Goal: Transaction & Acquisition: Purchase product/service

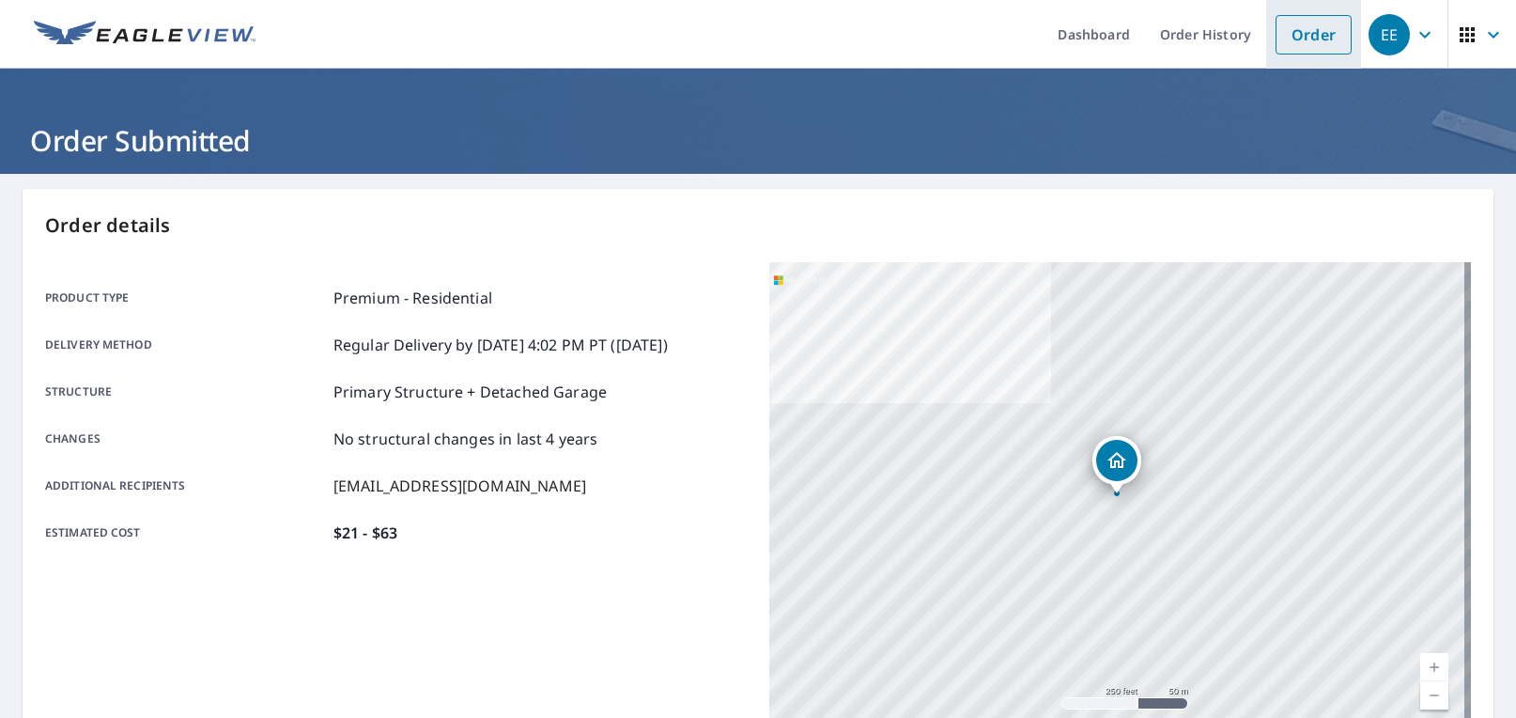
click at [1290, 29] on link "Order" at bounding box center [1314, 34] width 76 height 39
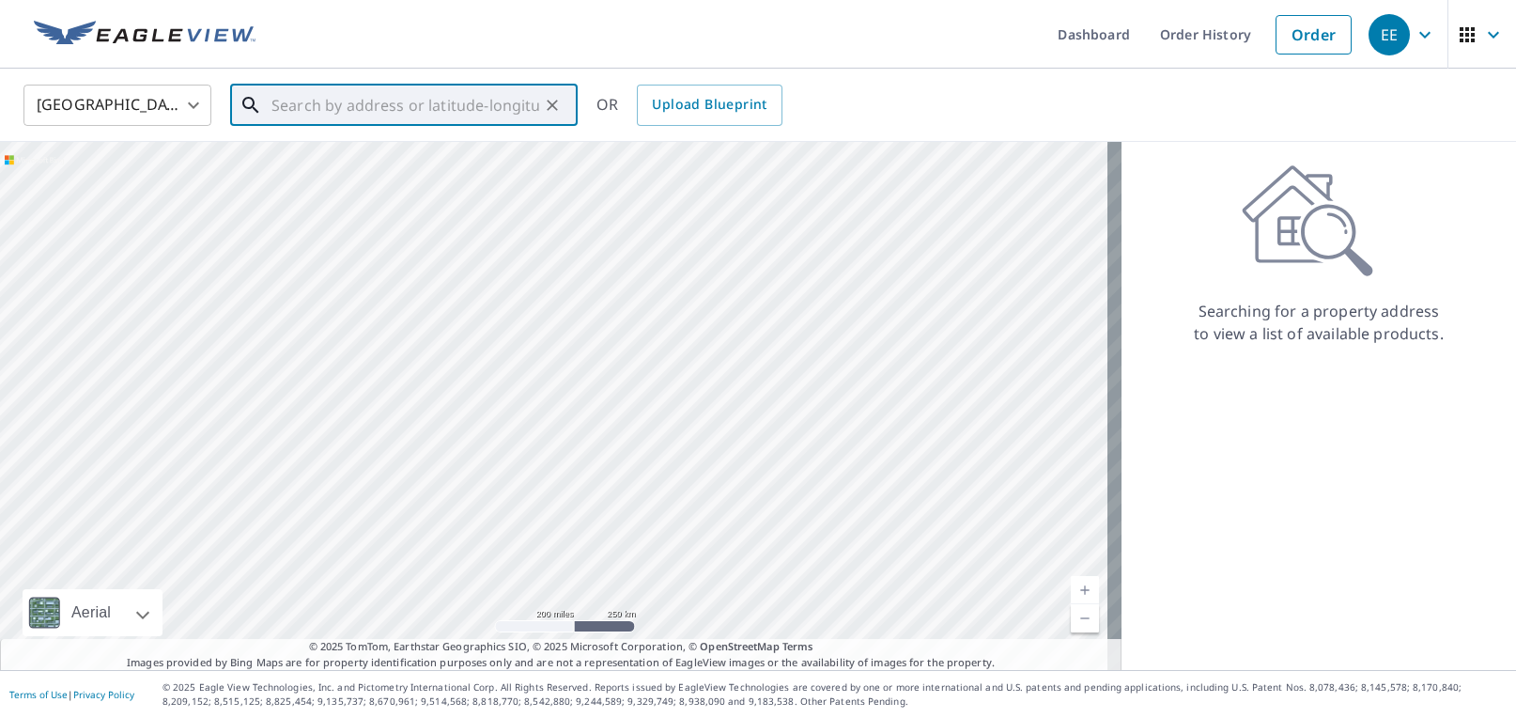
paste input "[STREET_ADDRESS]"
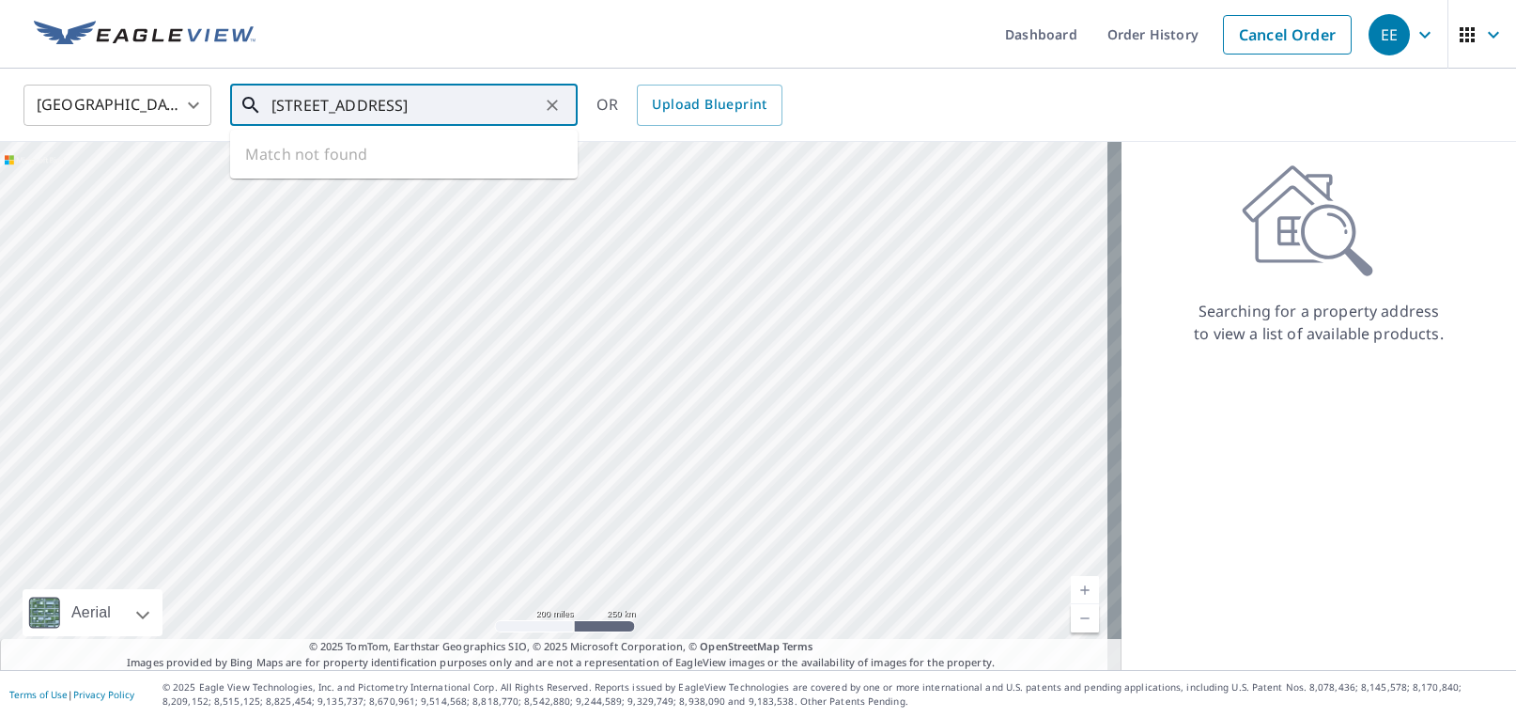
scroll to position [0, 62]
click at [379, 167] on span "22575 Morning Glory Cir" at bounding box center [415, 159] width 295 height 23
type input "[STREET_ADDRESS]"
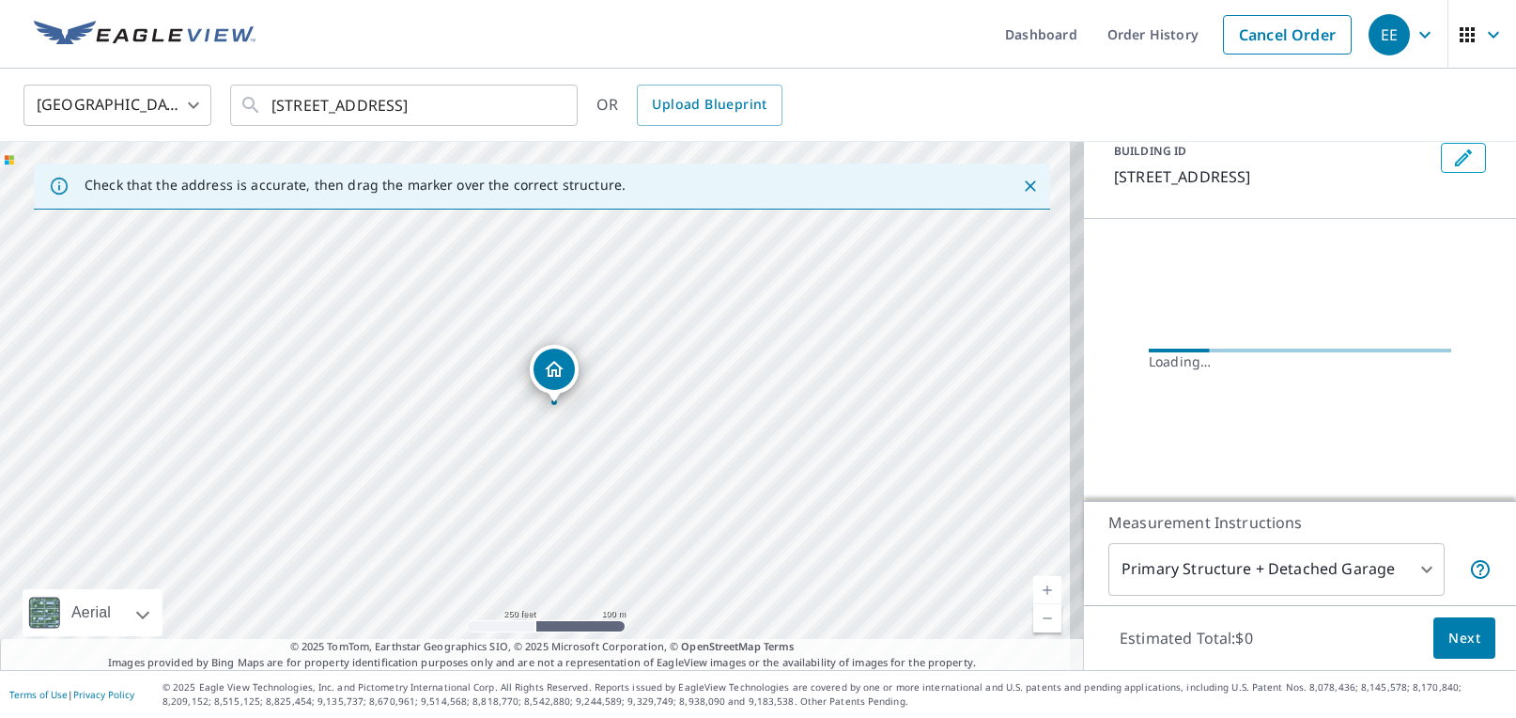
scroll to position [136, 0]
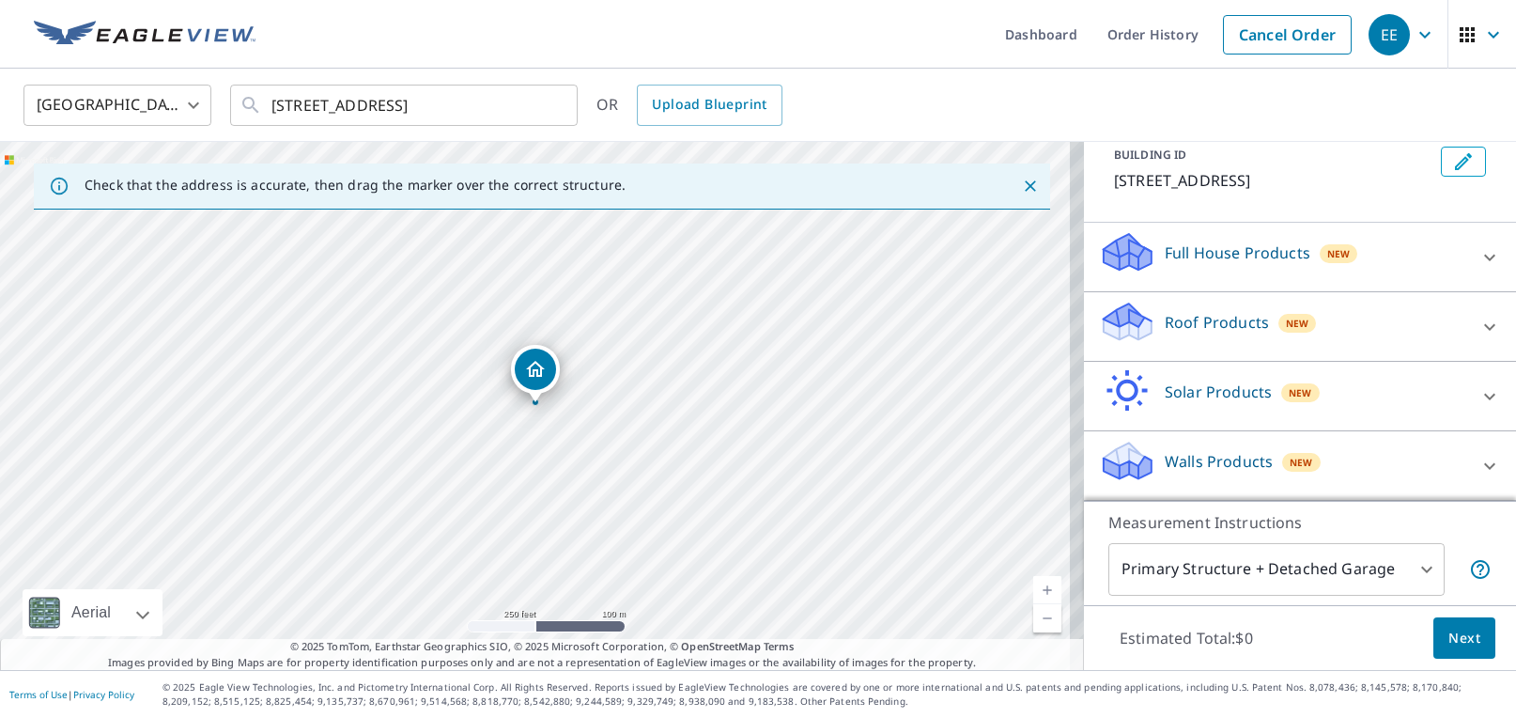
click at [1170, 320] on p "Roof Products" at bounding box center [1217, 322] width 104 height 23
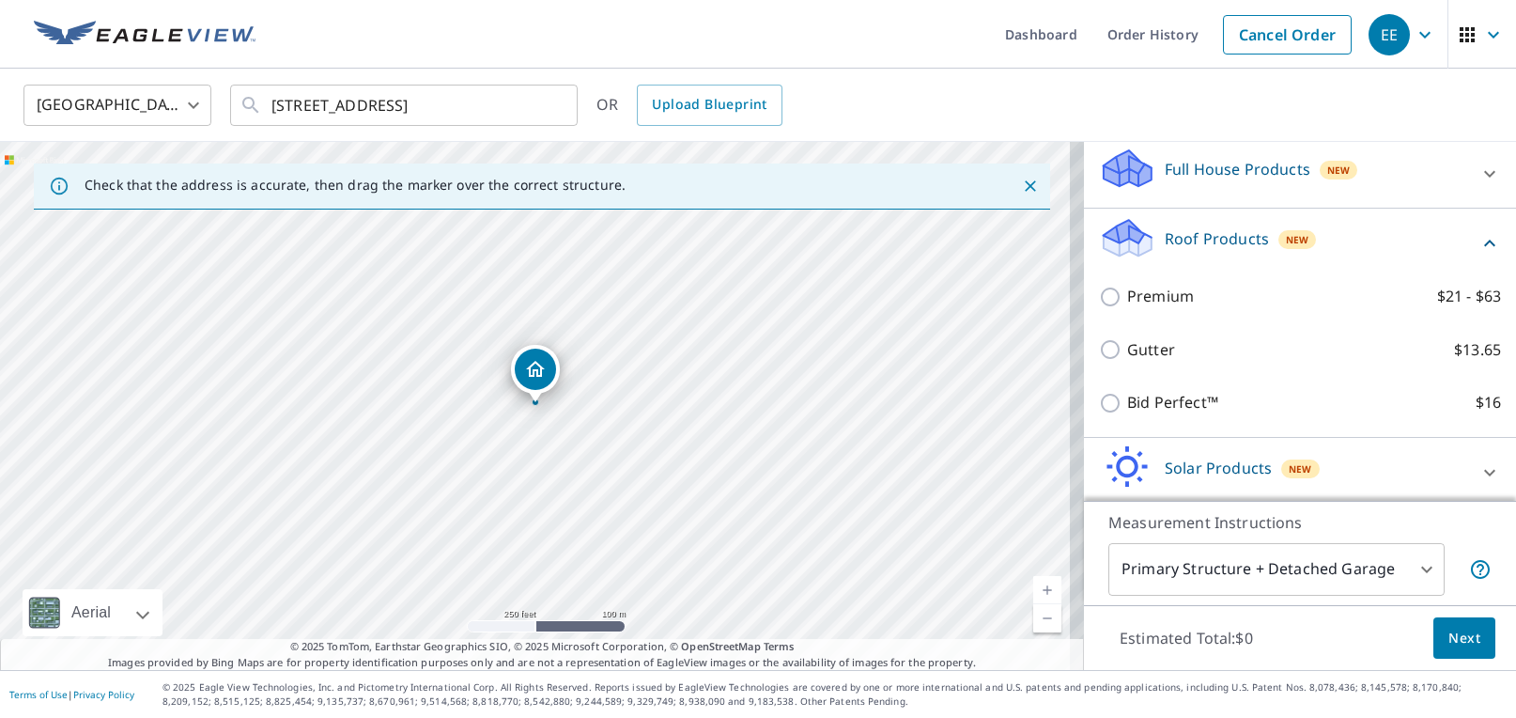
scroll to position [230, 0]
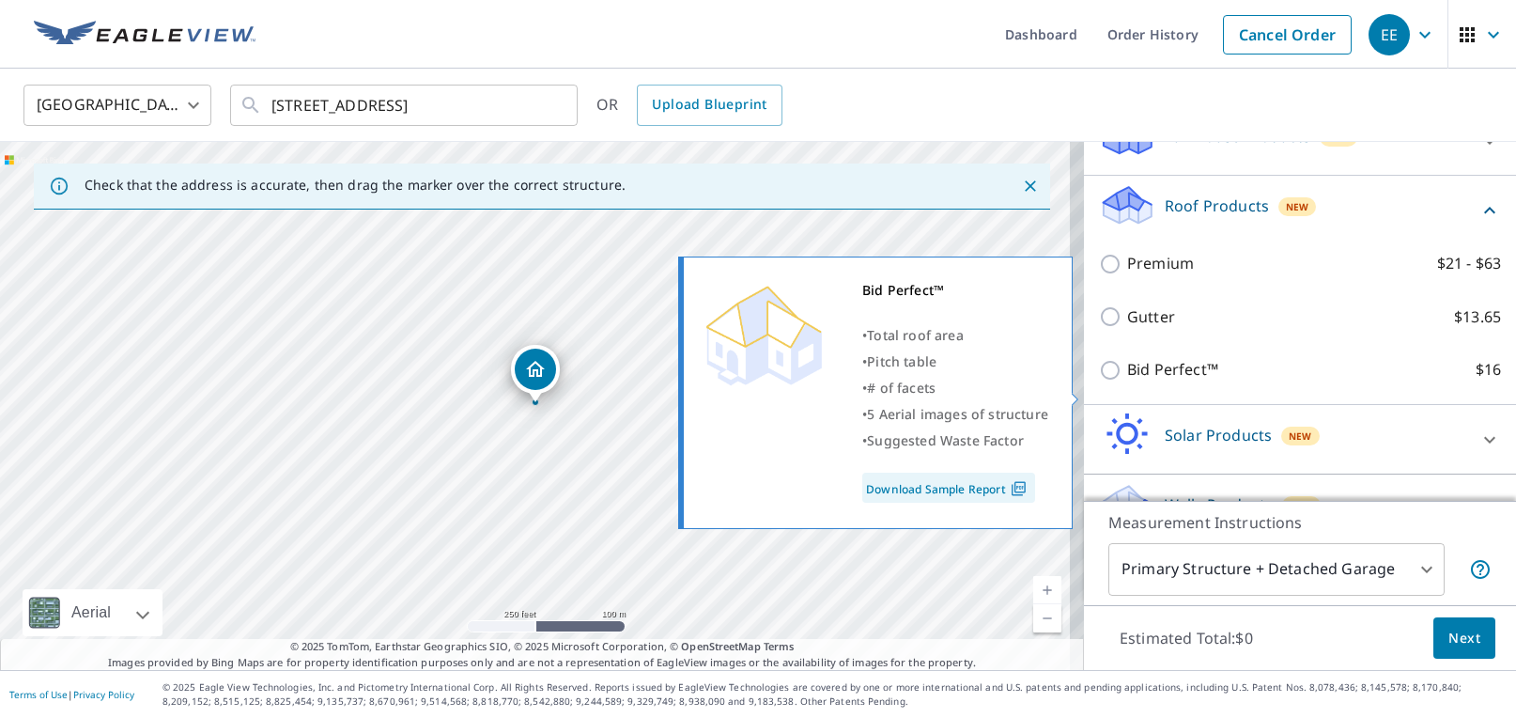
click at [1100, 381] on input "Bid Perfect™ $16" at bounding box center [1113, 370] width 28 height 23
checkbox input "true"
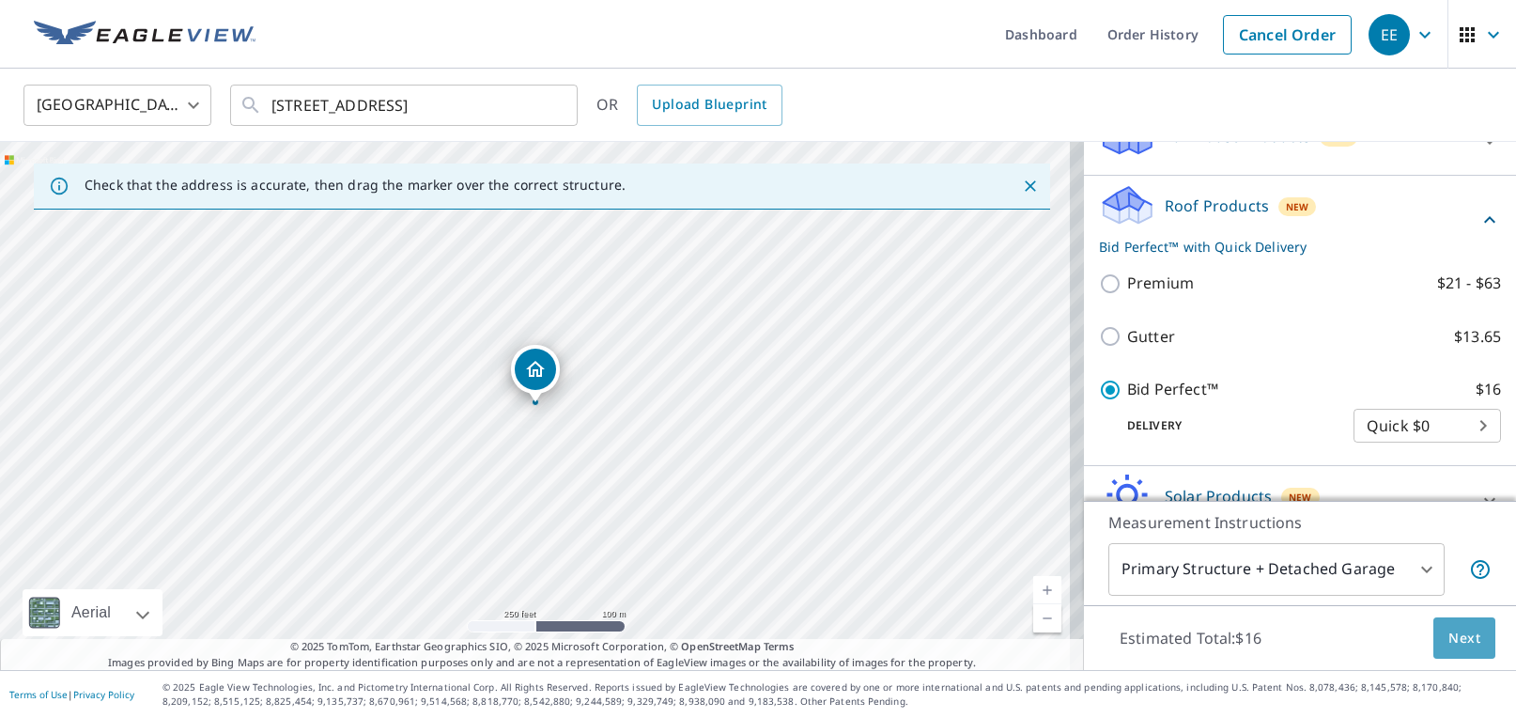
click at [1456, 643] on span "Next" at bounding box center [1465, 638] width 32 height 23
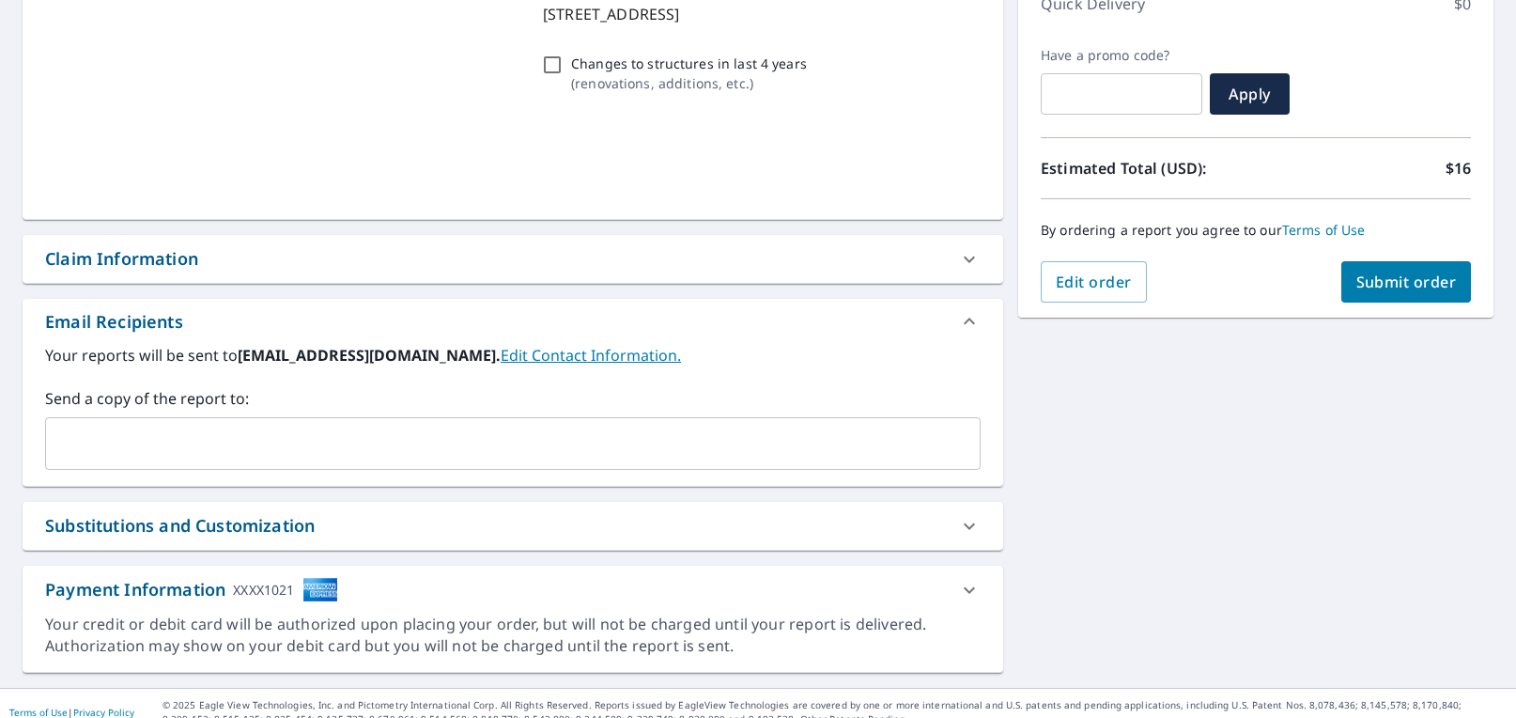
scroll to position [300, 0]
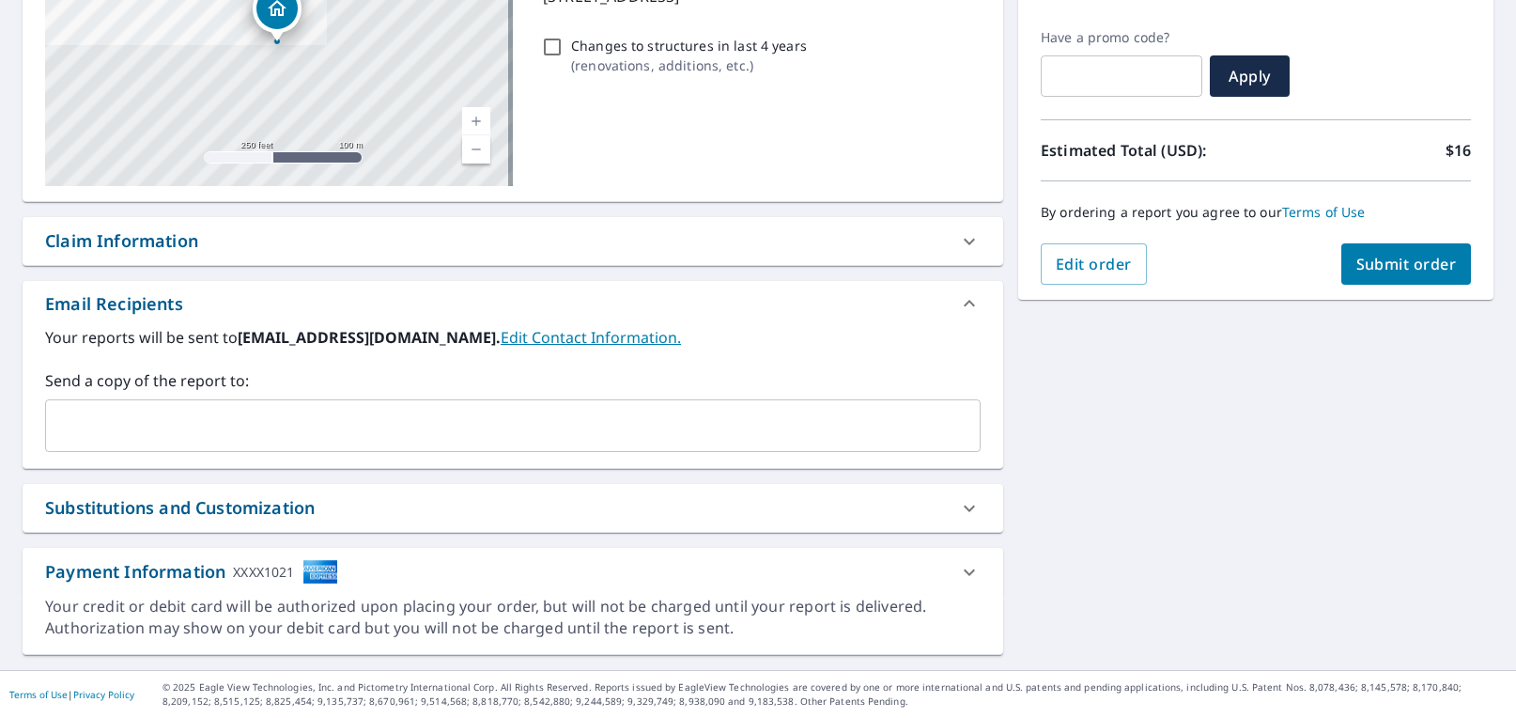
click at [322, 432] on input "text" at bounding box center [499, 426] width 891 height 36
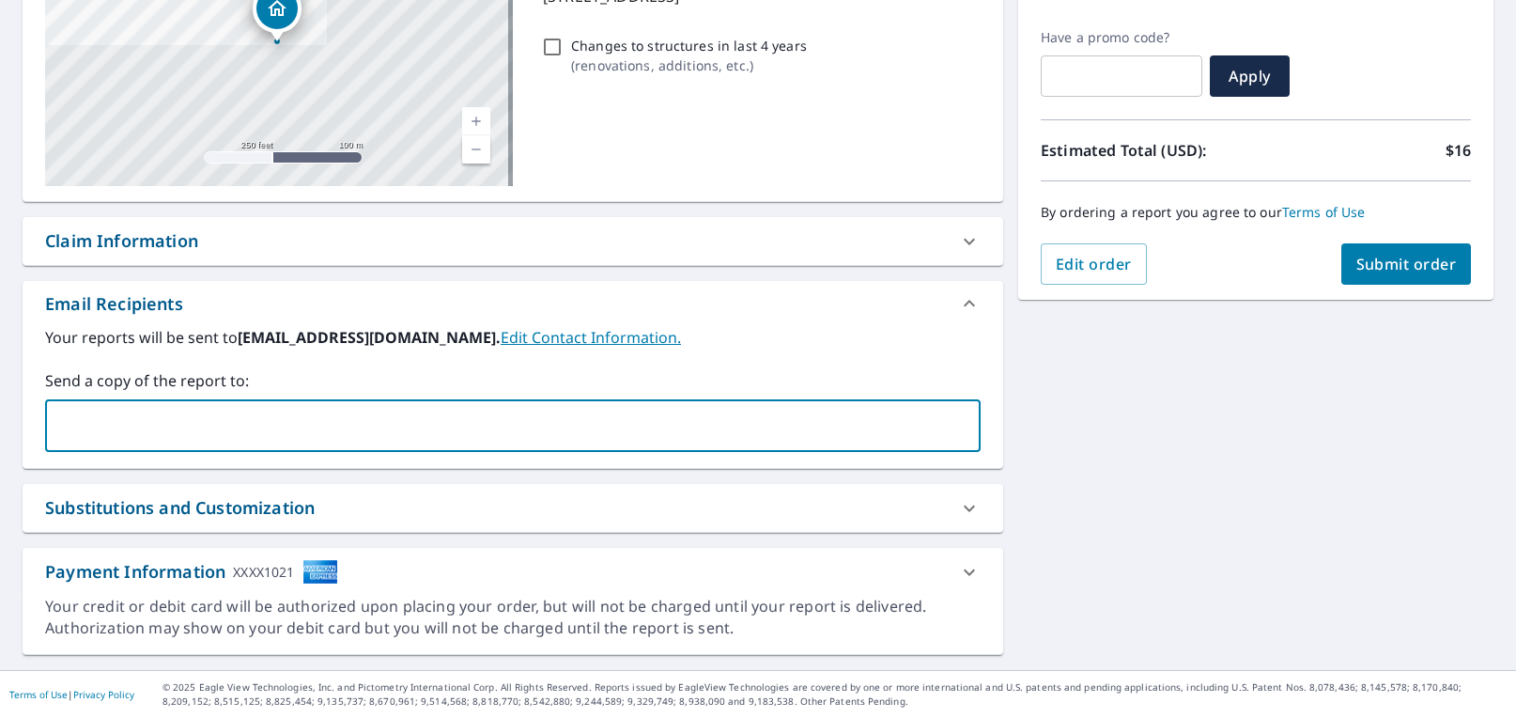
type input "[EMAIL_ADDRESS][DOMAIN_NAME]"
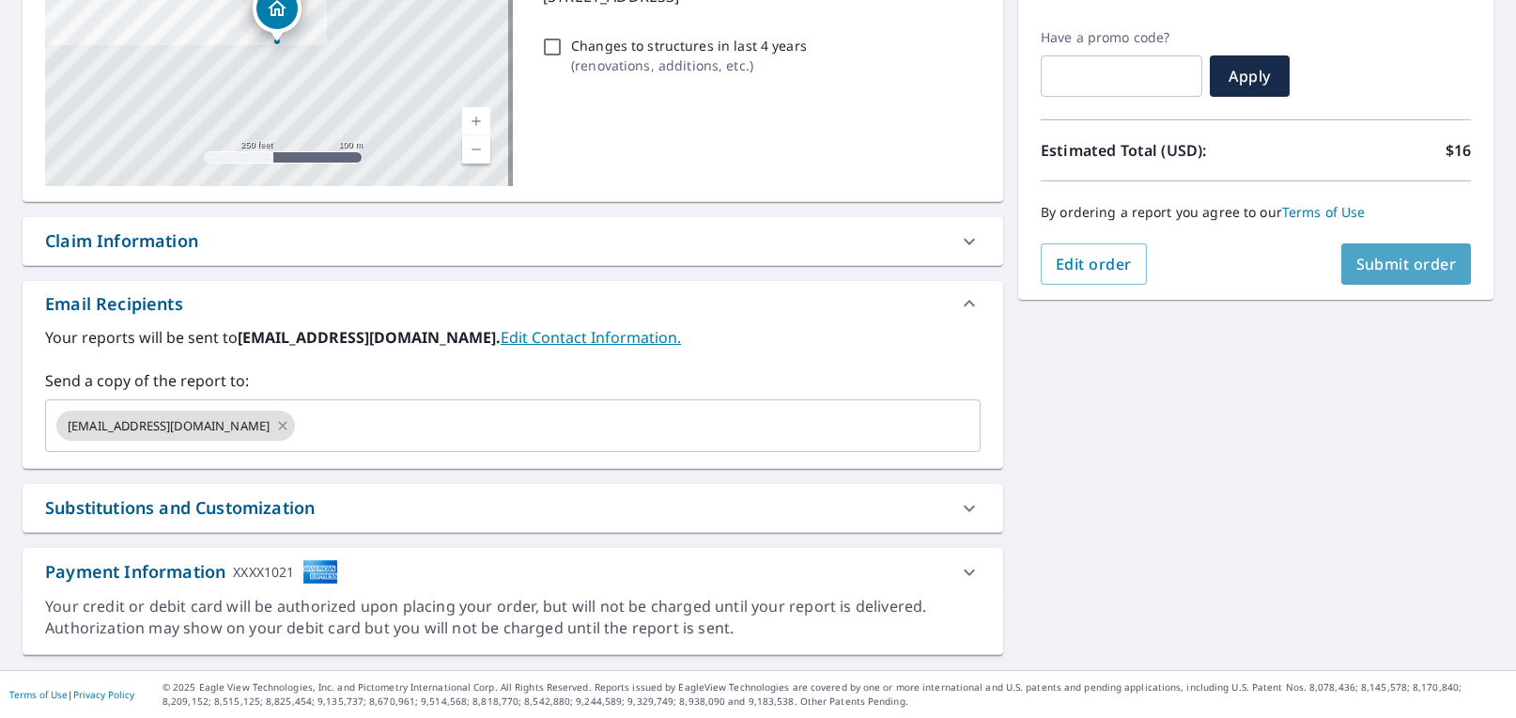
click at [1367, 264] on span "Submit order" at bounding box center [1406, 264] width 101 height 21
checkbox input "true"
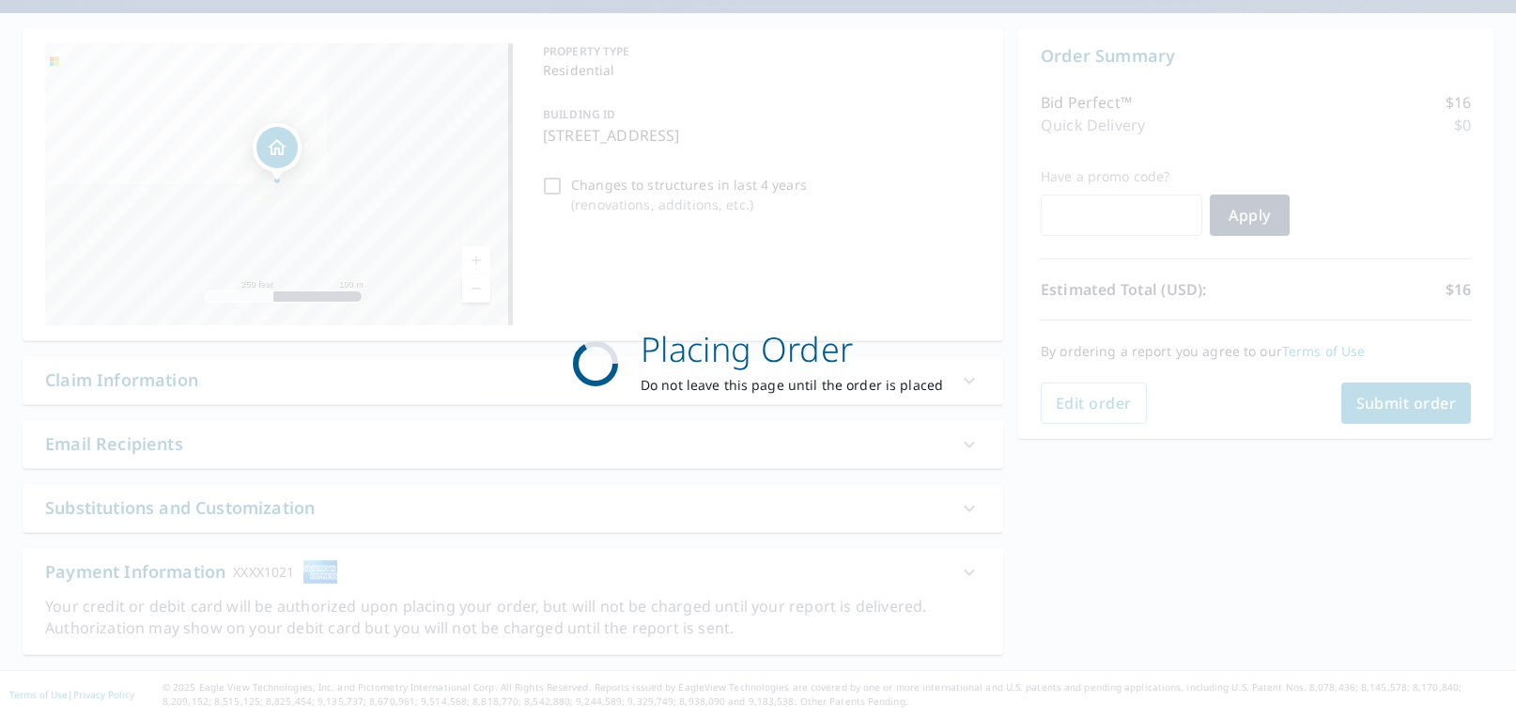
scroll to position [161, 0]
